Goal: Communication & Community: Answer question/provide support

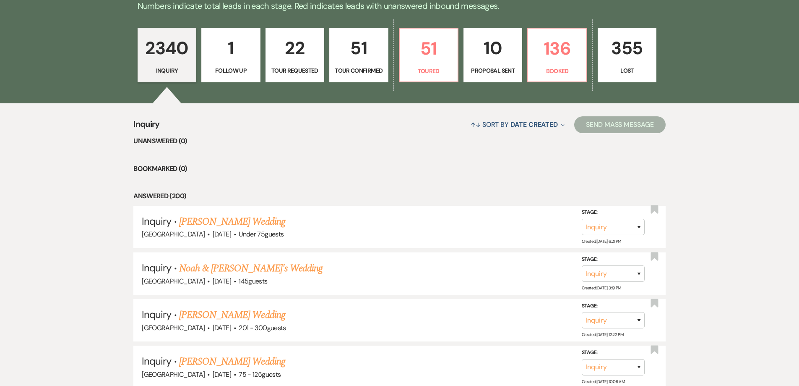
scroll to position [126, 0]
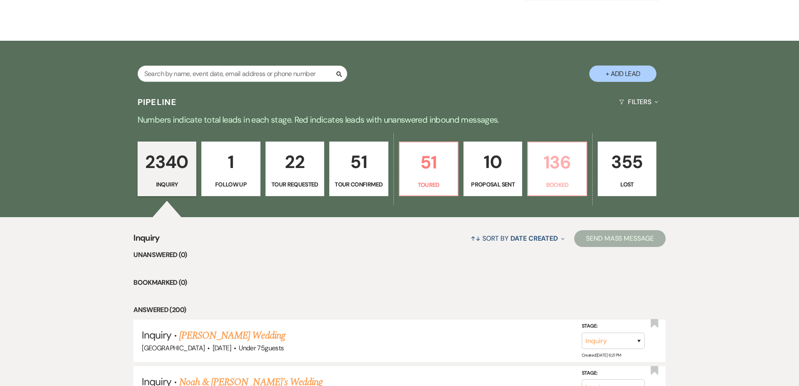
click at [558, 172] on p "136" at bounding box center [557, 162] width 48 height 28
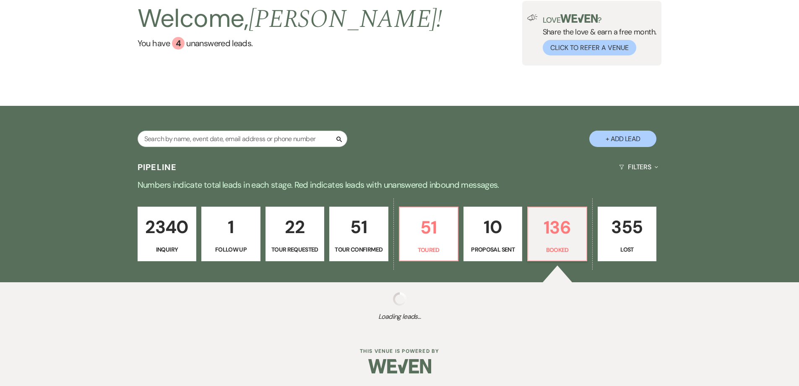
select select "7"
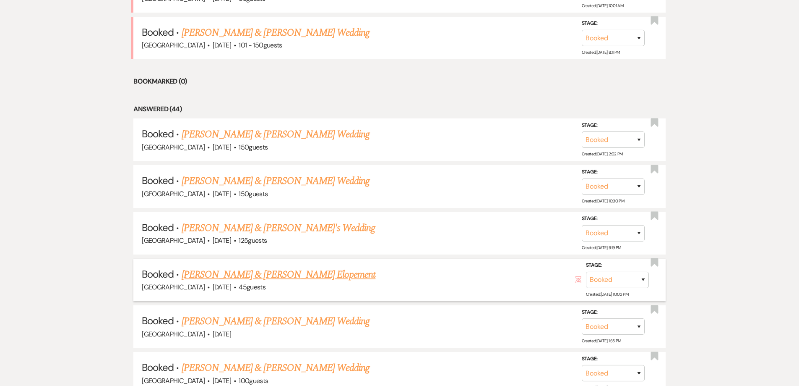
scroll to position [252, 0]
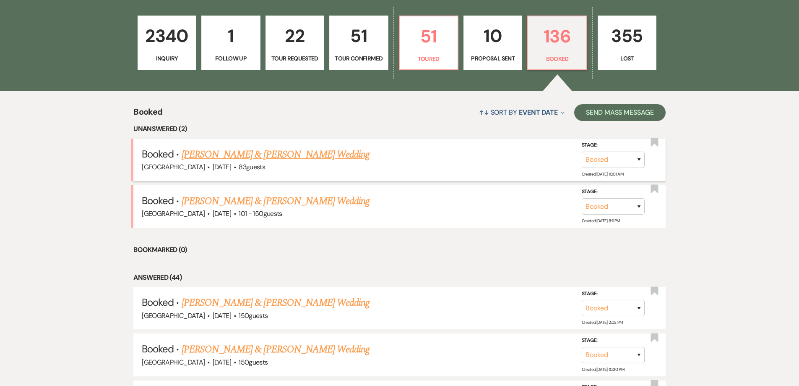
click at [273, 155] on link "[PERSON_NAME] & [PERSON_NAME] Wedding" at bounding box center [276, 154] width 188 height 15
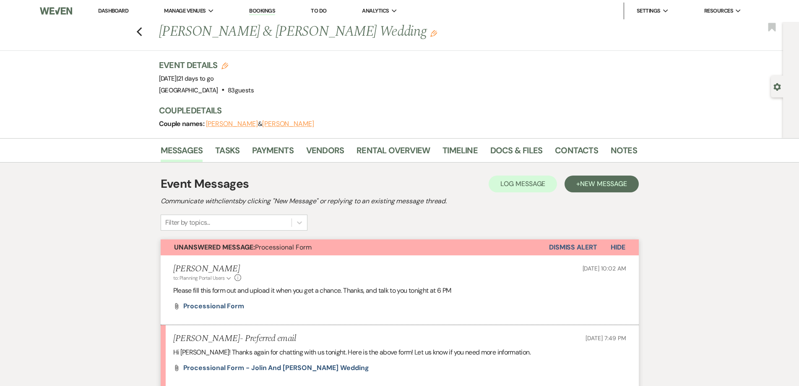
click at [602, 245] on button "Hide" at bounding box center [619, 247] width 42 height 16
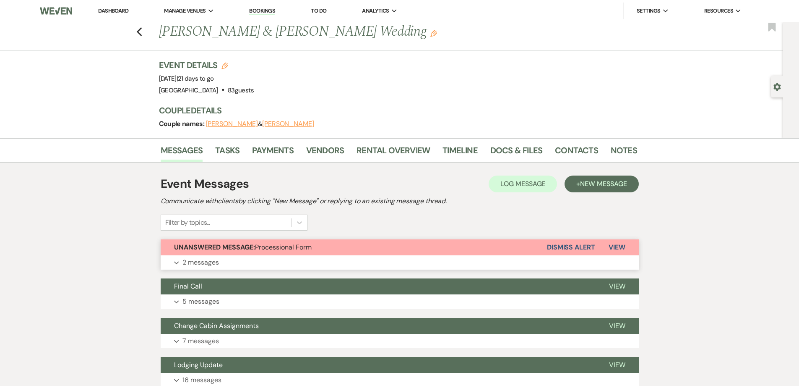
click at [597, 245] on button "View" at bounding box center [617, 247] width 44 height 16
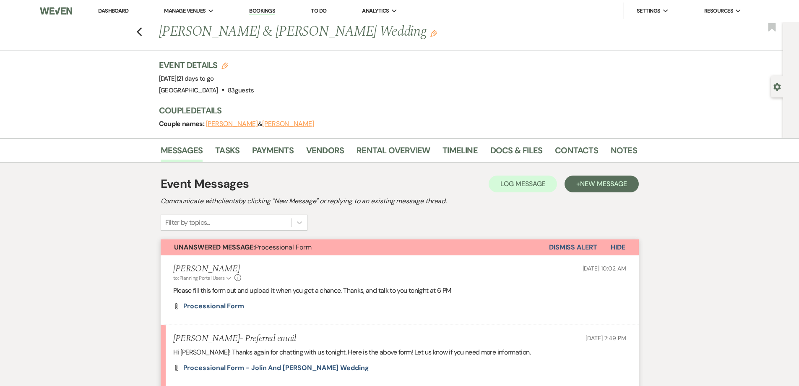
click at [571, 245] on button "Dismiss Alert" at bounding box center [573, 247] width 48 height 16
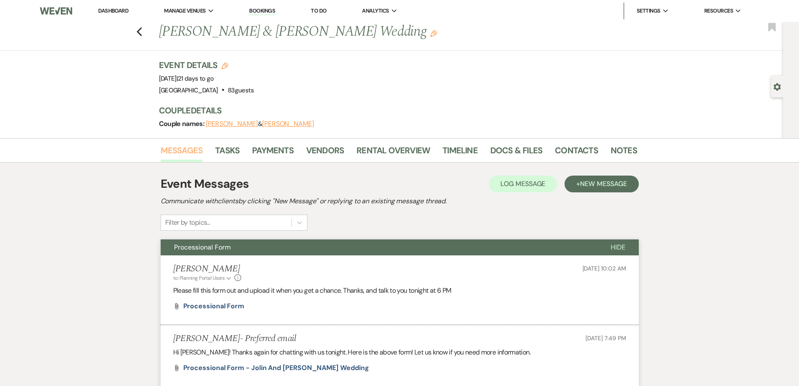
click at [181, 153] on link "Messages" at bounding box center [182, 153] width 42 height 18
click at [611, 181] on span "New Message" at bounding box center [603, 183] width 47 height 9
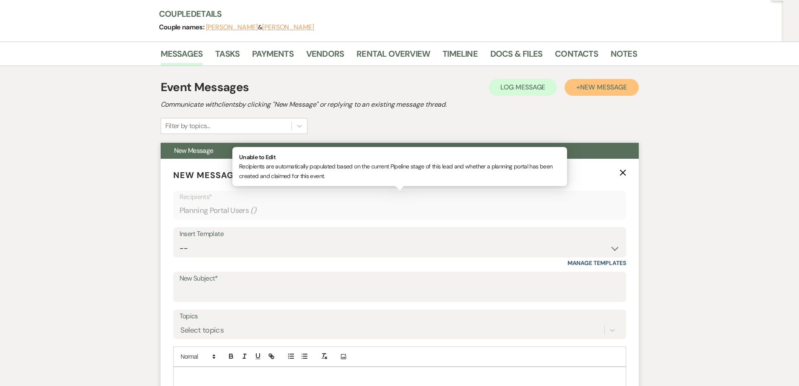
scroll to position [126, 0]
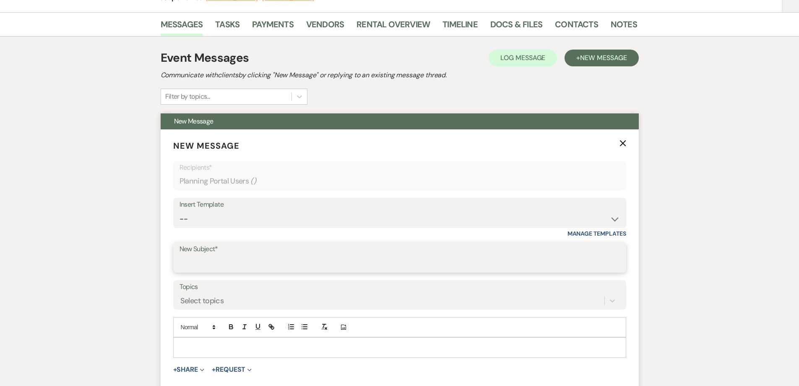
click at [238, 266] on input "New Subject*" at bounding box center [400, 263] width 441 height 16
click at [238, 265] on input "New Subject*" at bounding box center [400, 263] width 441 height 16
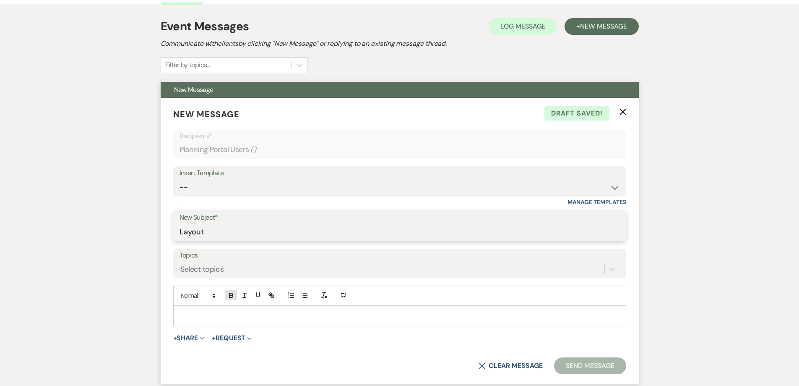
scroll to position [210, 0]
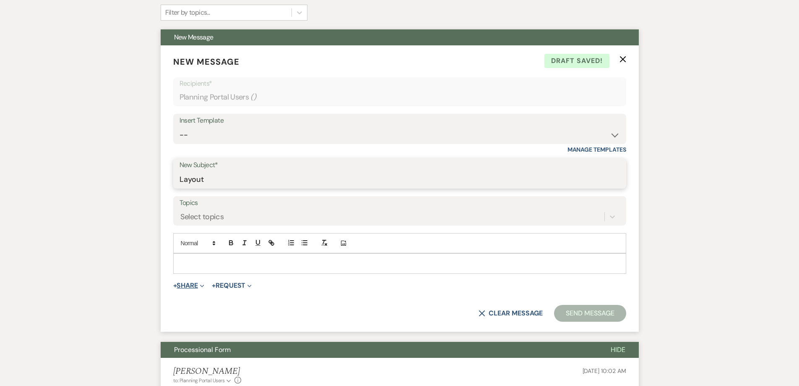
type input "Layout"
click at [191, 285] on button "+ Share Expand" at bounding box center [188, 285] width 31 height 7
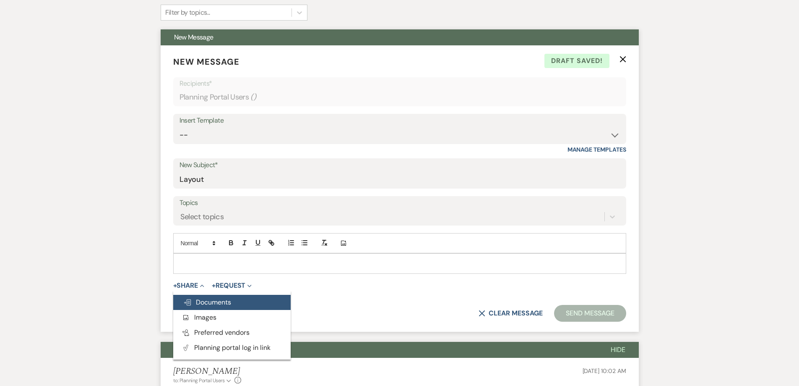
click at [199, 299] on span "Doc Upload Documents" at bounding box center [207, 302] width 48 height 9
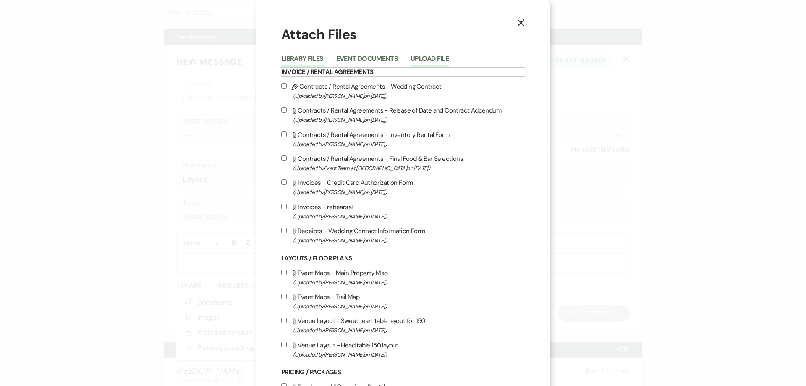
click at [418, 62] on button "Upload File" at bounding box center [429, 61] width 38 height 12
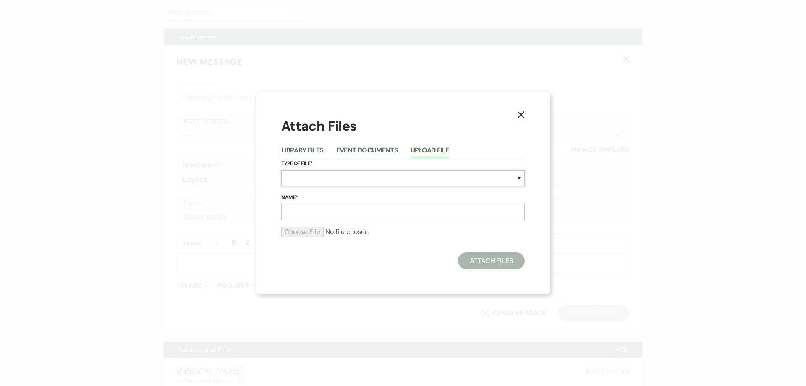
click at [331, 181] on select "Special Event Insurance Vendor Certificate of Insurance Contracts / Rental Agre…" at bounding box center [402, 178] width 243 height 16
select select "24"
click at [281, 170] on select "Special Event Insurance Vendor Certificate of Insurance Contracts / Rental Agre…" at bounding box center [402, 178] width 243 height 16
click at [335, 215] on input "Name*" at bounding box center [402, 212] width 243 height 16
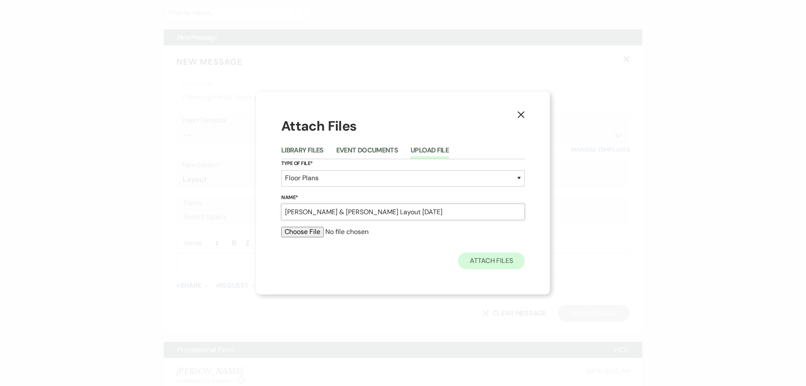
type input "[PERSON_NAME] & [PERSON_NAME] Layout [DATE]"
click at [503, 256] on button "Attach Files" at bounding box center [491, 260] width 67 height 17
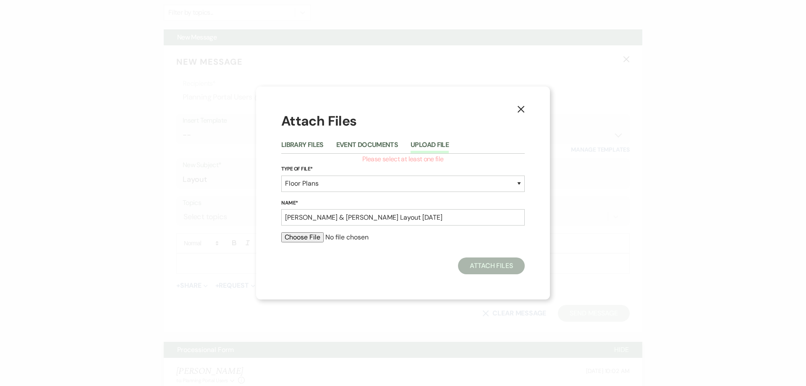
click at [316, 240] on input "file" at bounding box center [402, 237] width 243 height 10
type input "C:\fakepath\[PERSON_NAME] & [PERSON_NAME] Layout.pdf"
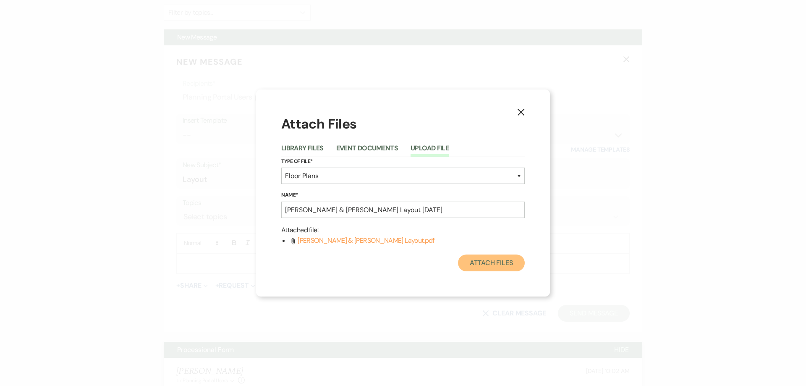
click at [475, 257] on button "Attach Files" at bounding box center [491, 262] width 67 height 17
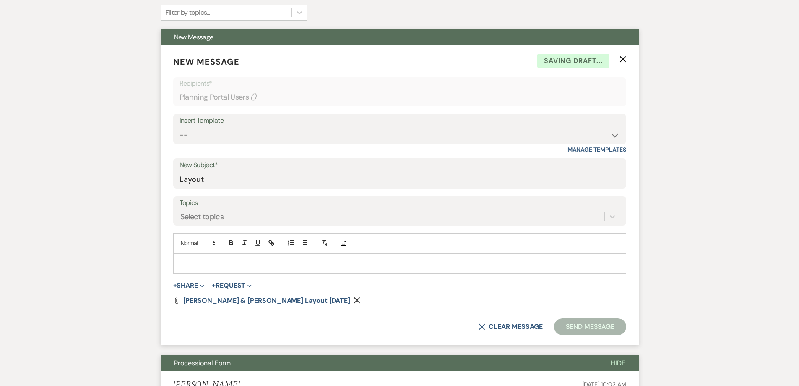
click at [225, 255] on div at bounding box center [400, 262] width 452 height 19
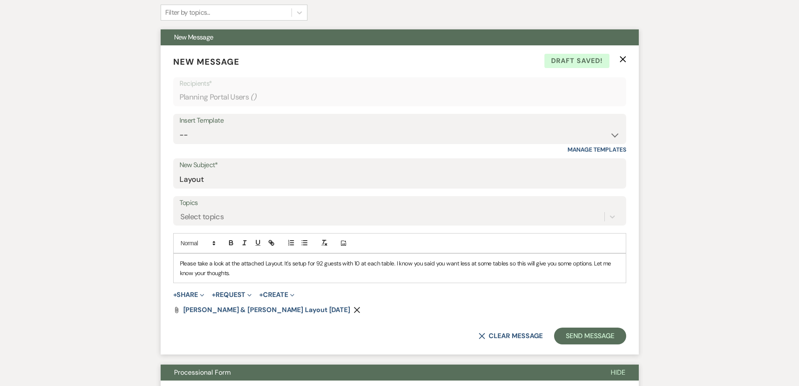
click at [298, 264] on p "Please take a look at the attached Layout. It's setup for 92 guests with 10 at …" at bounding box center [400, 267] width 440 height 19
click at [408, 264] on p "Please take a look at the attached Layout. It's set up for 92 guests with 10 at…" at bounding box center [400, 267] width 440 height 19
click at [401, 264] on p "Please take a look at the attached Layout. It's set up for 92 guests with 10 at…" at bounding box center [400, 267] width 440 height 19
click at [442, 267] on p "Please take a look at the attached Layout. It's set up for 92 guests with 10 at…" at bounding box center [400, 267] width 440 height 19
click at [412, 266] on p "Please take a look at the attached Layout. It's set up for 92 guests with 10 at…" at bounding box center [400, 267] width 440 height 19
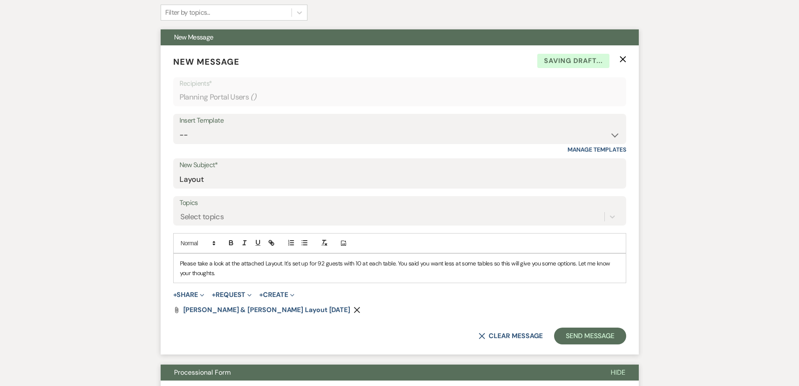
click at [495, 264] on p "Please take a look at the attached Layout. It's set up for 92 guests with 10 at…" at bounding box center [400, 267] width 440 height 19
click at [583, 265] on p "Please take a look at the attached Layout. It's set up for 92 guests with 10 at…" at bounding box center [400, 267] width 440 height 19
click at [583, 337] on button "Send Message" at bounding box center [590, 335] width 72 height 17
